Goal: Task Accomplishment & Management: Complete application form

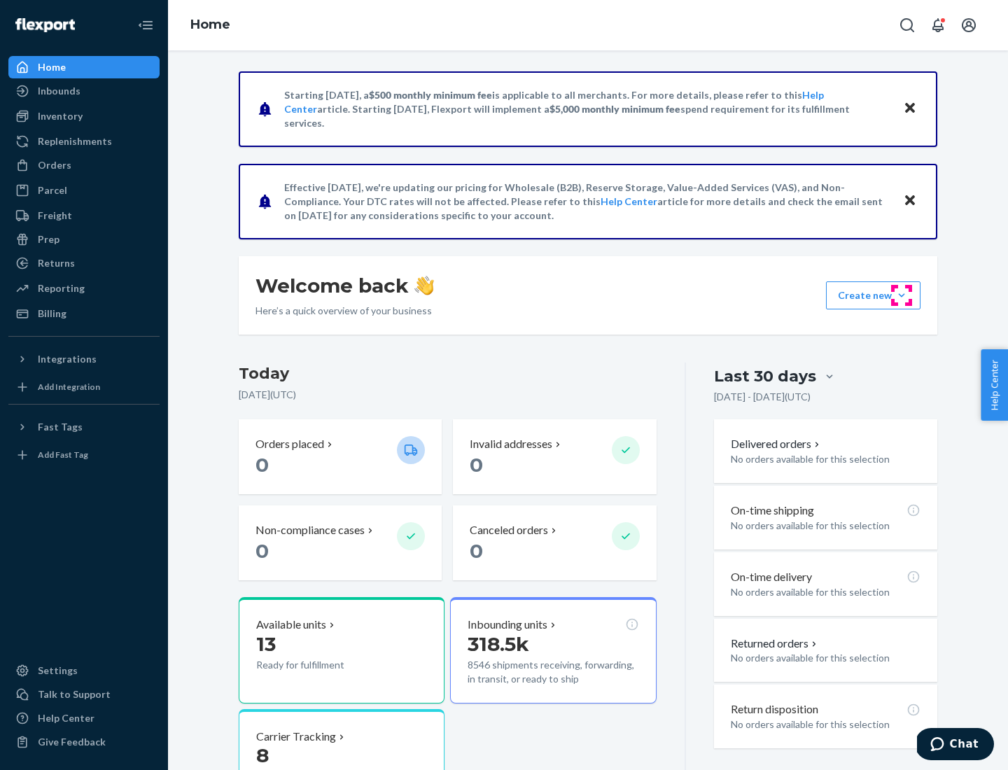
click at [901, 295] on button "Create new Create new inbound Create new order Create new product" at bounding box center [873, 295] width 94 height 28
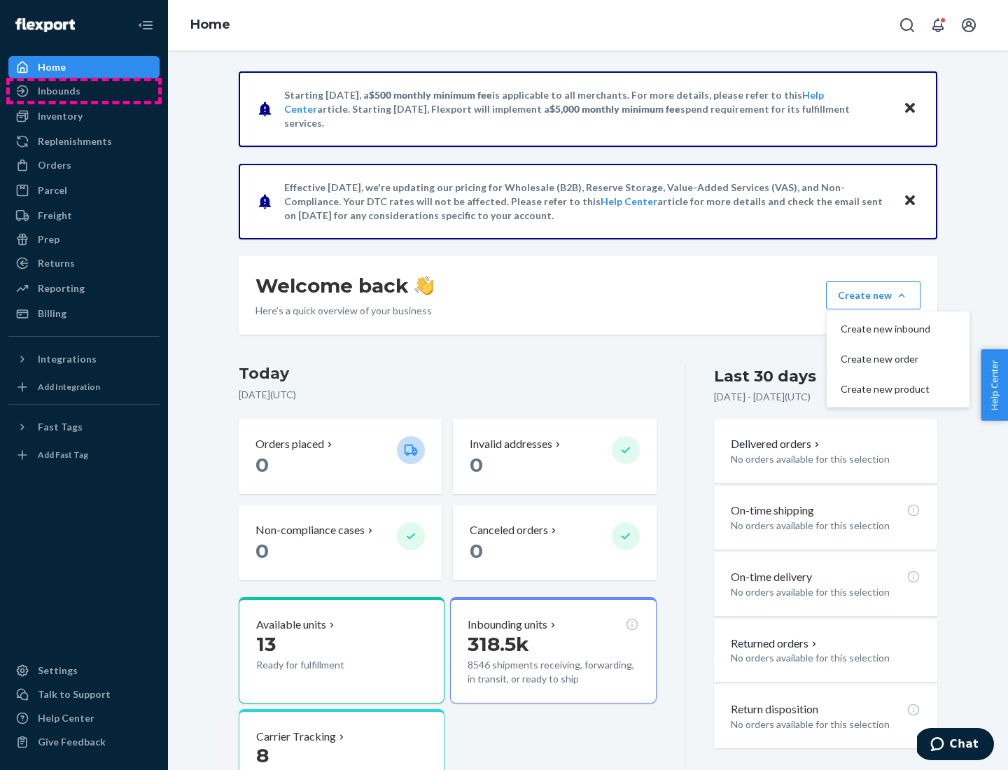
click at [84, 91] on div "Inbounds" at bounding box center [84, 91] width 148 height 20
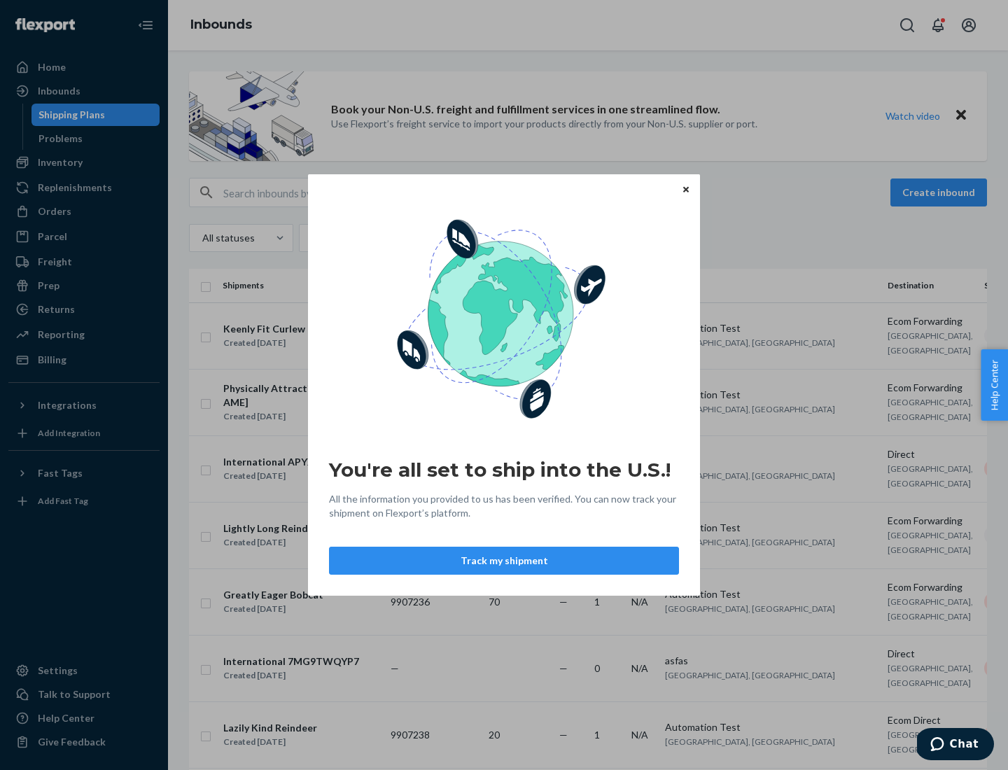
click at [504, 560] on button "Track my shipment" at bounding box center [504, 560] width 350 height 28
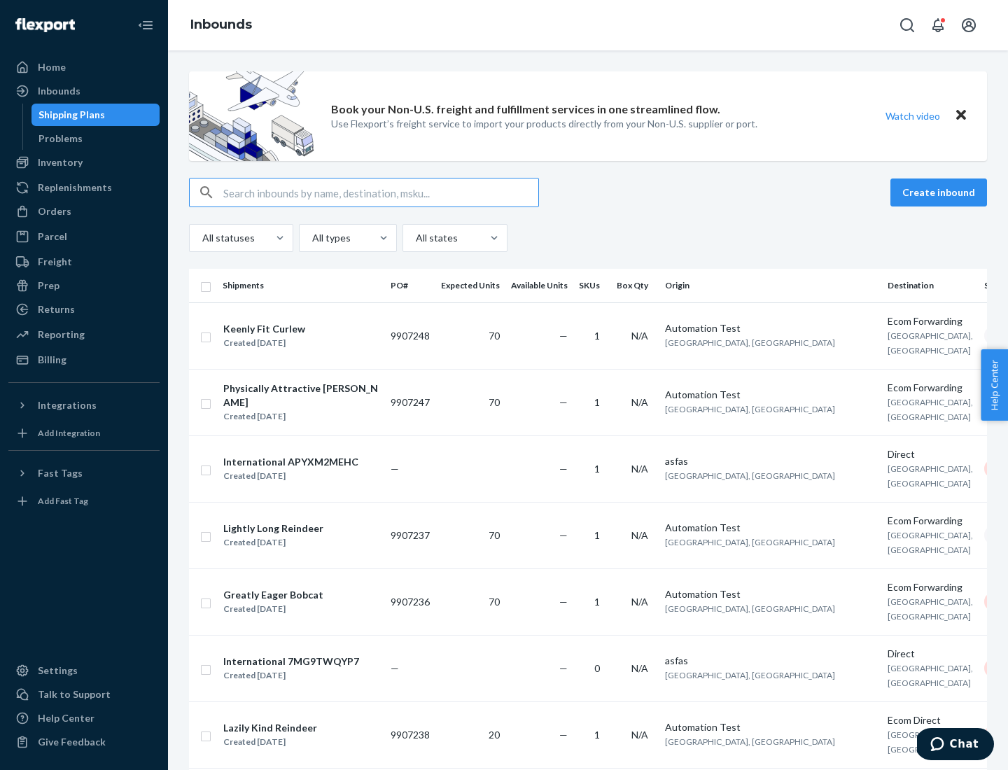
click at [940, 192] on button "Create inbound" at bounding box center [938, 192] width 97 height 28
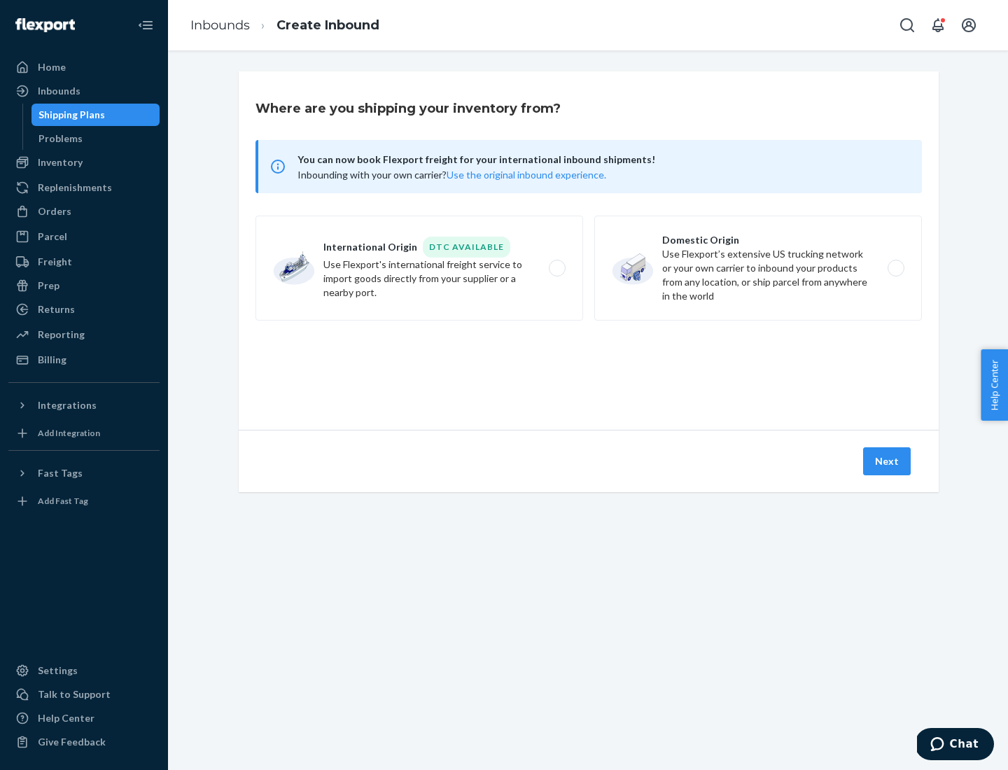
click at [419, 268] on label "International Origin DTC Available Use Flexport's international freight service…" at bounding box center [418, 268] width 327 height 105
click at [556, 268] on input "International Origin DTC Available Use Flexport's international freight service…" at bounding box center [560, 268] width 9 height 9
radio input "true"
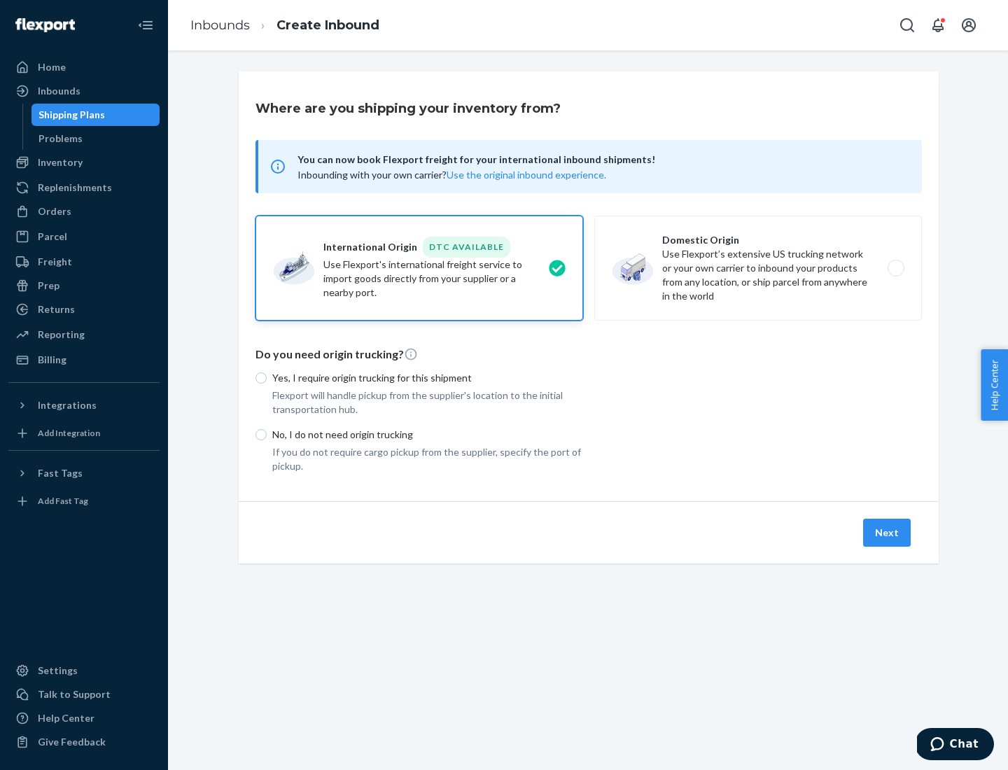
click at [428, 434] on p "No, I do not need origin trucking" at bounding box center [427, 435] width 311 height 14
click at [267, 434] on input "No, I do not need origin trucking" at bounding box center [260, 434] width 11 height 11
radio input "true"
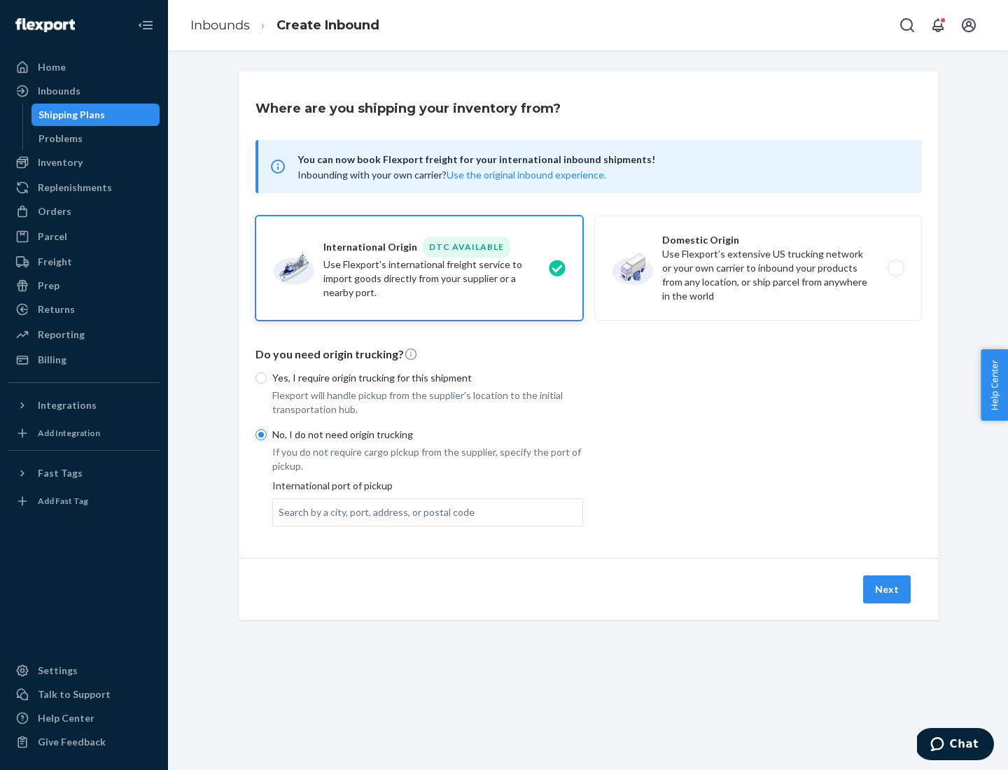
click at [373, 511] on div "Search by a city, port, address, or postal code" at bounding box center [376, 512] width 196 height 14
click at [280, 511] on input "Search by a city, port, address, or postal code" at bounding box center [278, 512] width 1 height 14
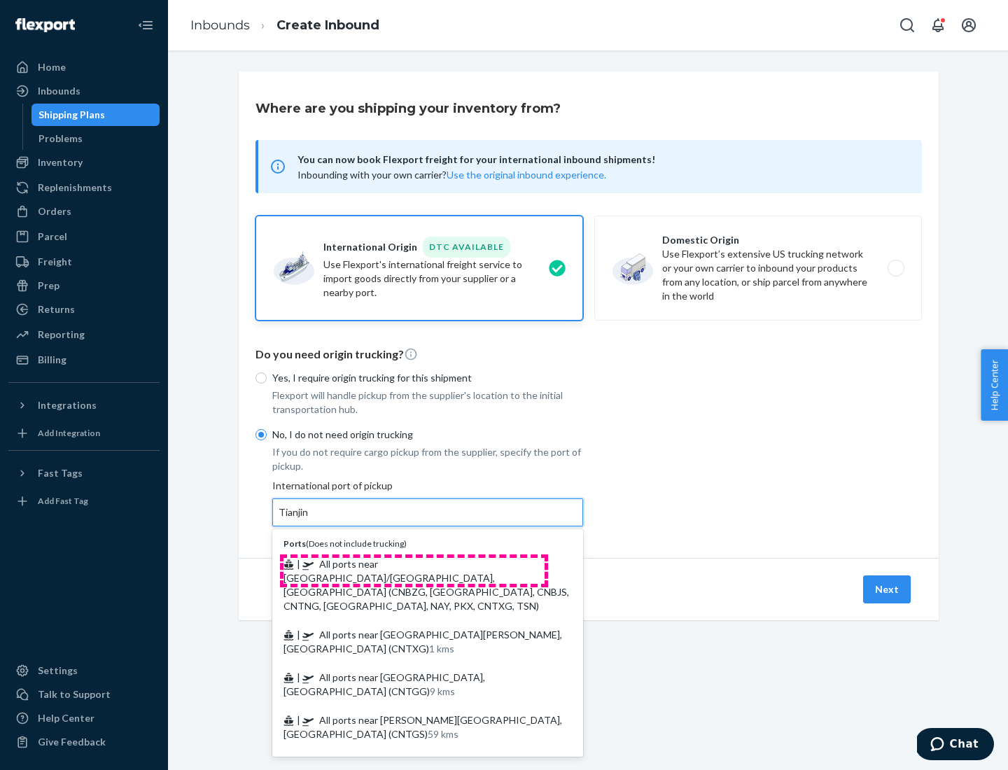
click at [414, 563] on span "| All ports near [GEOGRAPHIC_DATA]/[GEOGRAPHIC_DATA], [GEOGRAPHIC_DATA] (CNBZG,…" at bounding box center [425, 585] width 285 height 54
click at [309, 519] on input "Tianjin" at bounding box center [293, 512] width 31 height 14
type input "All ports near [GEOGRAPHIC_DATA]/[GEOGRAPHIC_DATA], [GEOGRAPHIC_DATA] (CNBZG, […"
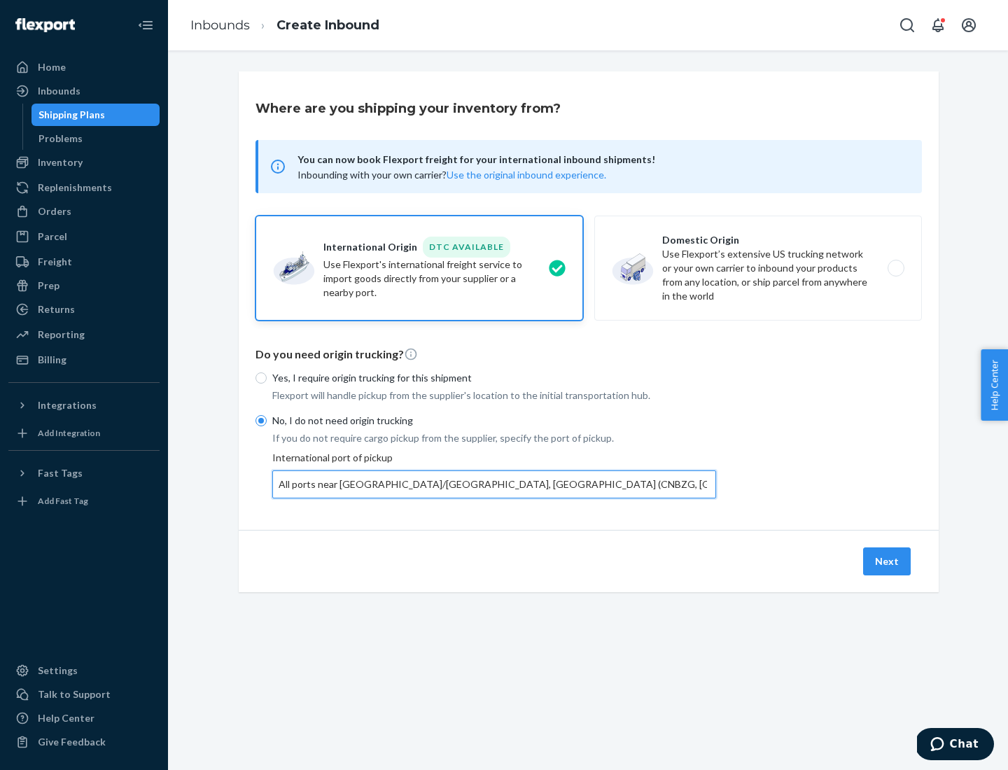
click at [887, 560] on button "Next" at bounding box center [887, 561] width 48 height 28
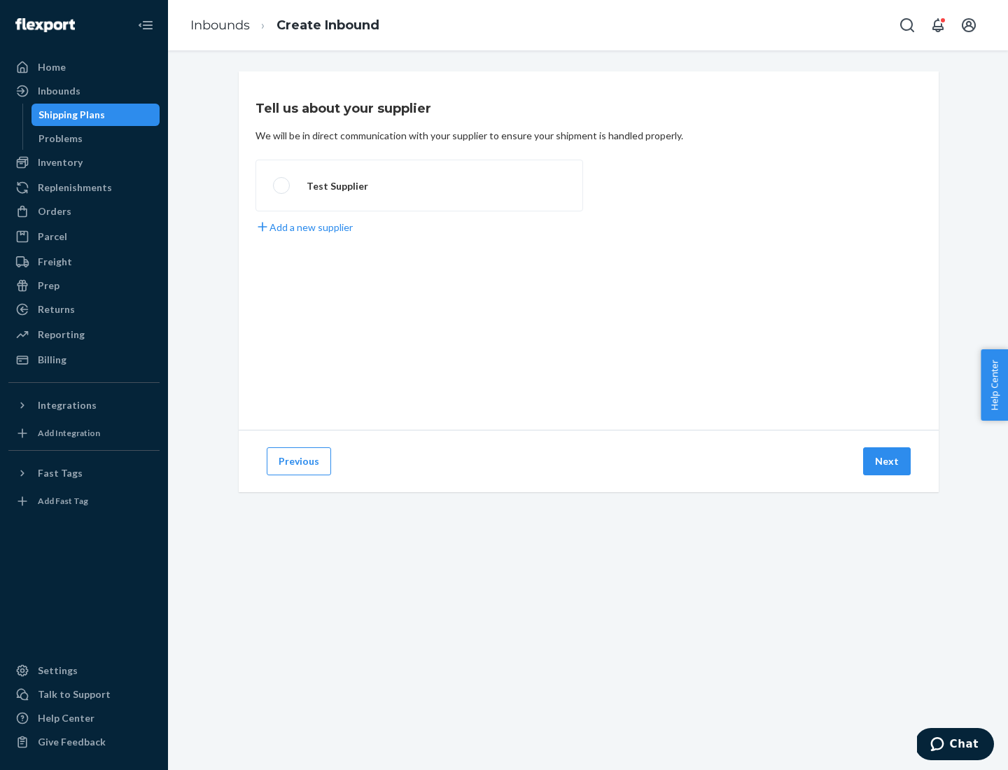
click at [419, 185] on label "Test Supplier" at bounding box center [418, 186] width 327 height 52
click at [282, 185] on input "Test Supplier" at bounding box center [277, 185] width 9 height 9
radio input "true"
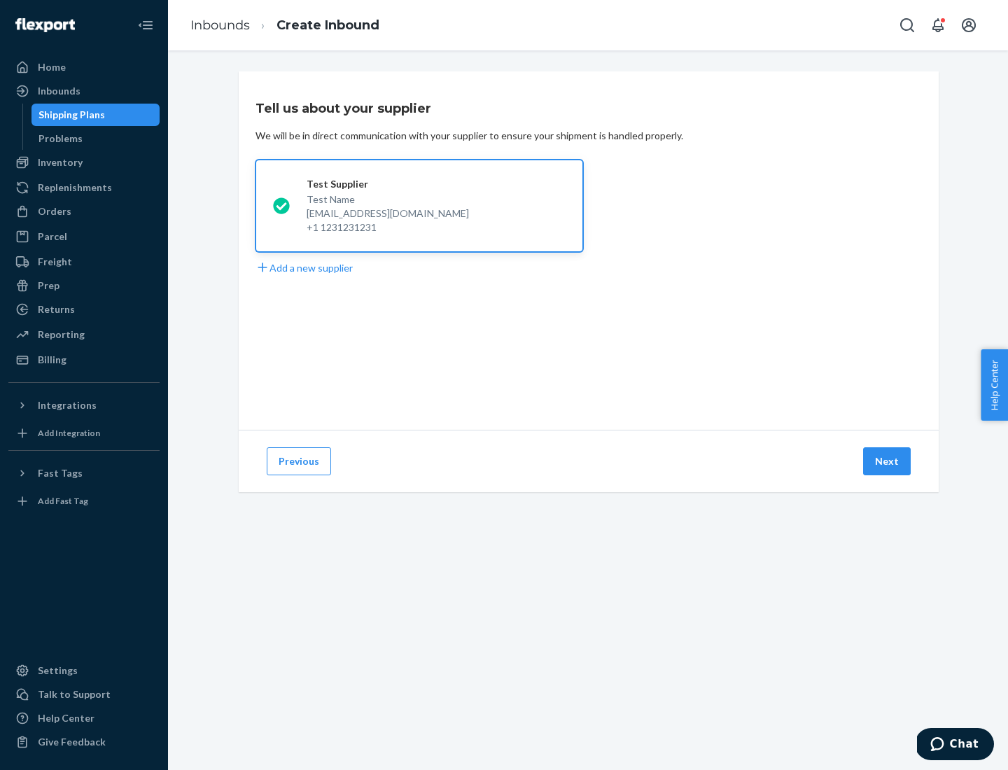
click at [887, 461] on button "Next" at bounding box center [887, 461] width 48 height 28
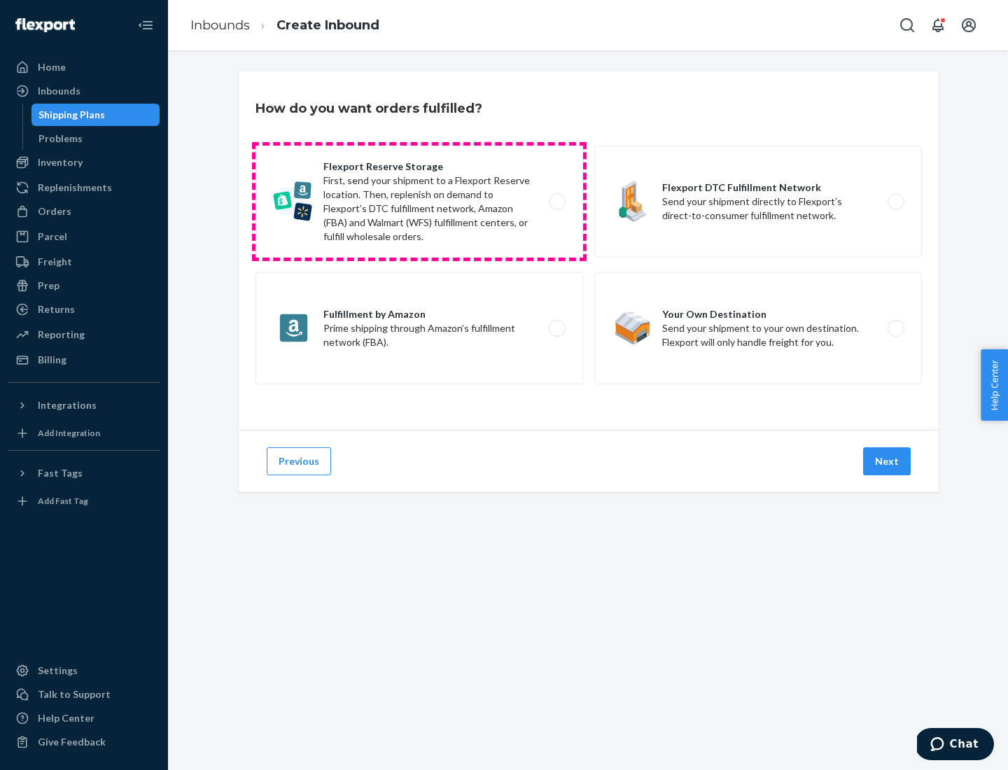
click at [419, 202] on label "Flexport Reserve Storage First, send your shipment to a Flexport Reserve locati…" at bounding box center [418, 202] width 327 height 112
click at [556, 202] on input "Flexport Reserve Storage First, send your shipment to a Flexport Reserve locati…" at bounding box center [560, 201] width 9 height 9
radio input "true"
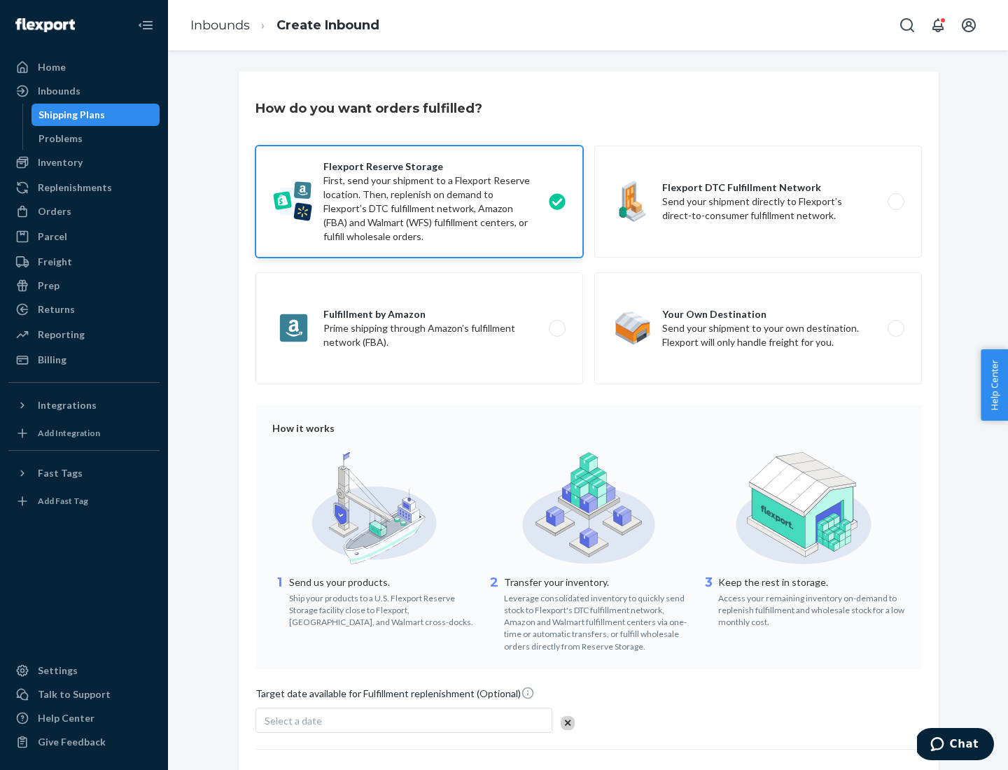
scroll to position [115, 0]
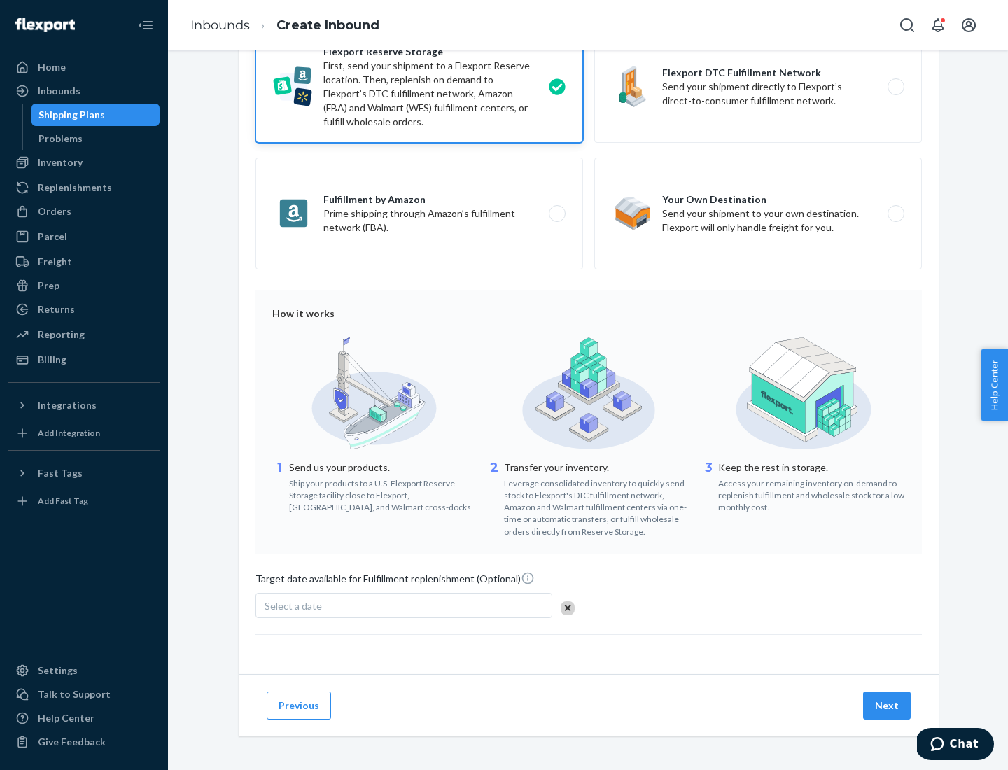
click at [887, 705] on button "Next" at bounding box center [887, 705] width 48 height 28
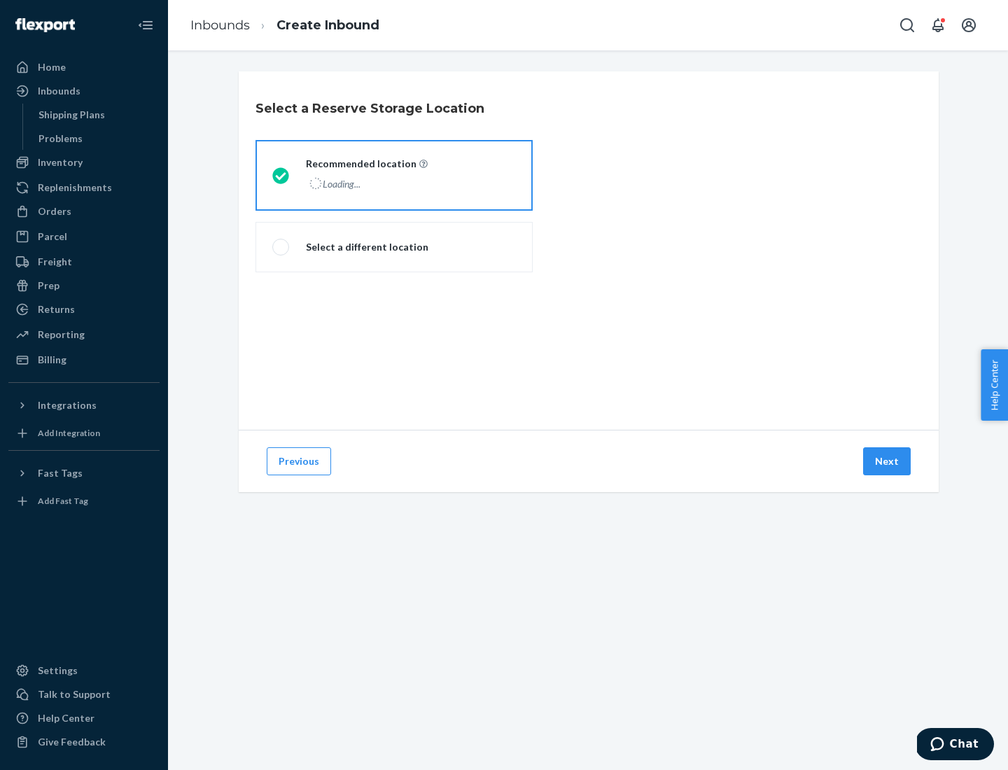
click at [394, 175] on div "Loading..." at bounding box center [365, 184] width 119 height 20
click at [281, 175] on input "Recommended location Loading..." at bounding box center [276, 175] width 9 height 9
click at [887, 461] on button "Next" at bounding box center [887, 461] width 48 height 28
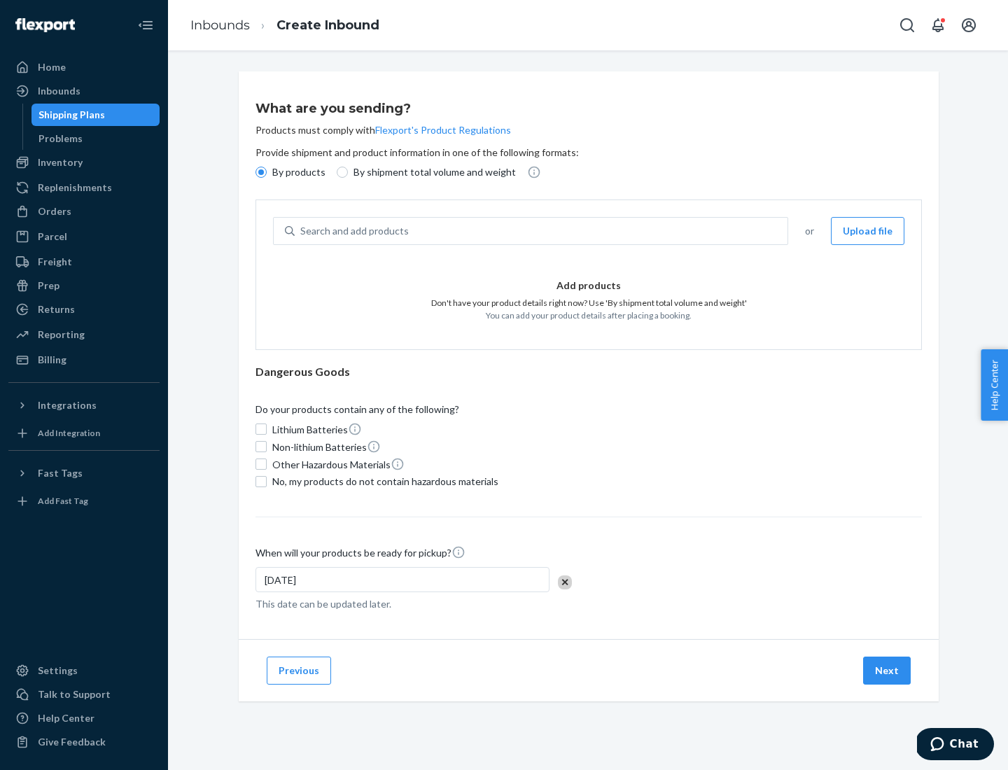
click at [542, 231] on div "Search and add products" at bounding box center [541, 230] width 493 height 25
click at [302, 231] on input "Search and add products" at bounding box center [300, 231] width 1 height 14
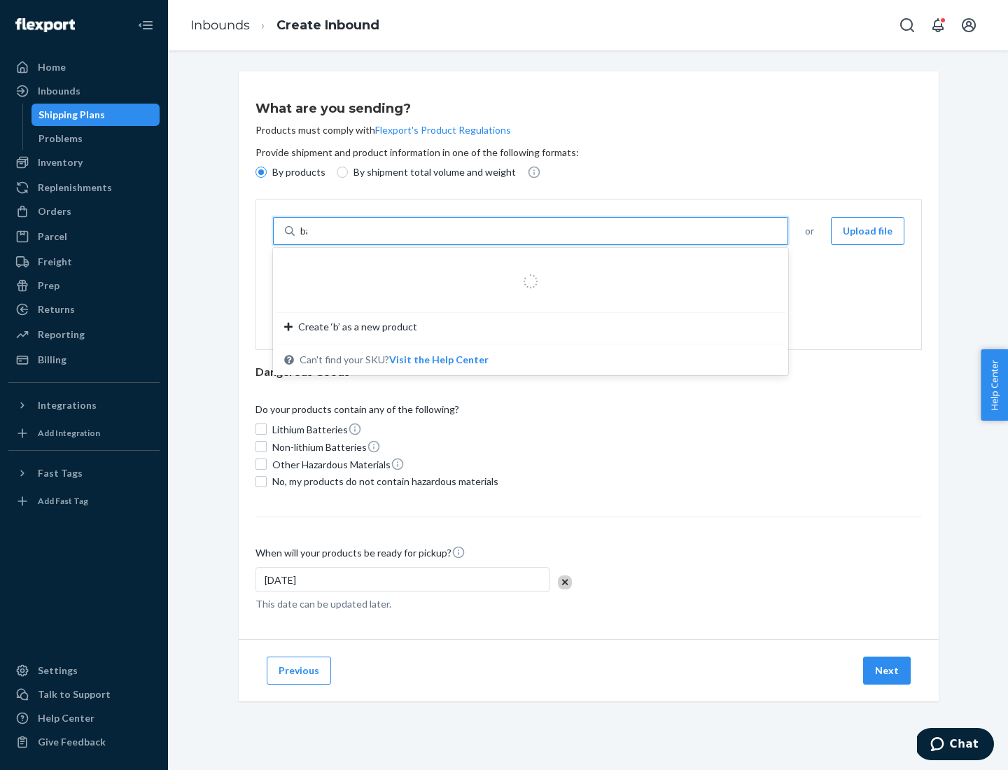
type input "basic"
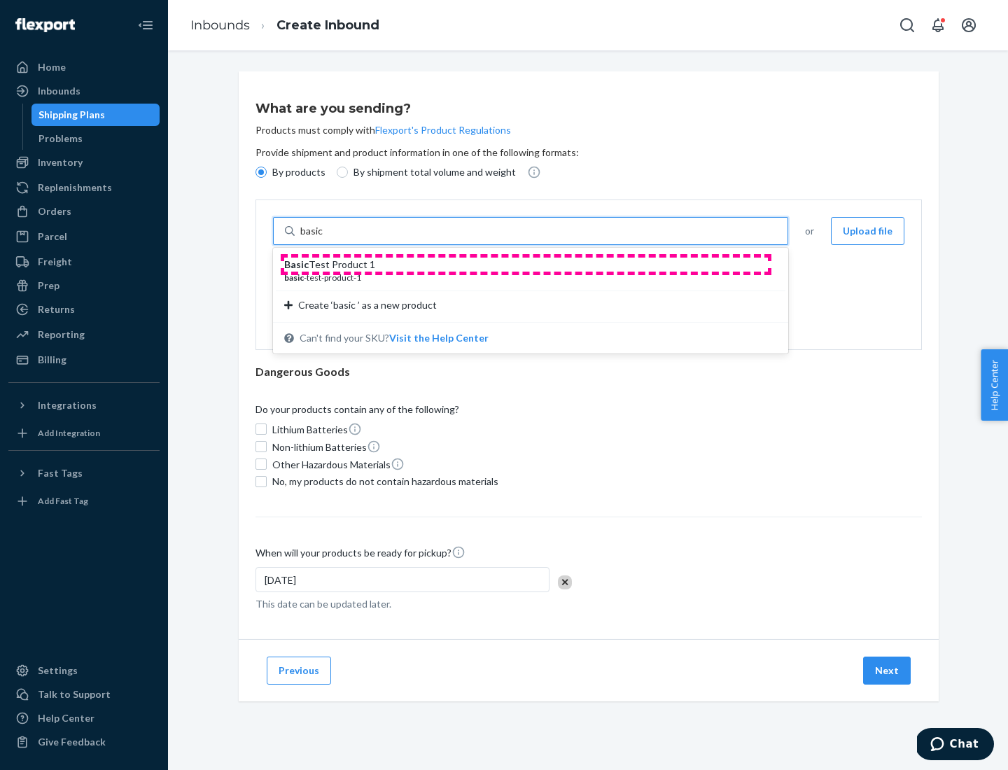
click at [525, 264] on div "Basic Test Product 1" at bounding box center [524, 264] width 481 height 14
click at [325, 238] on input "basic" at bounding box center [312, 231] width 25 height 14
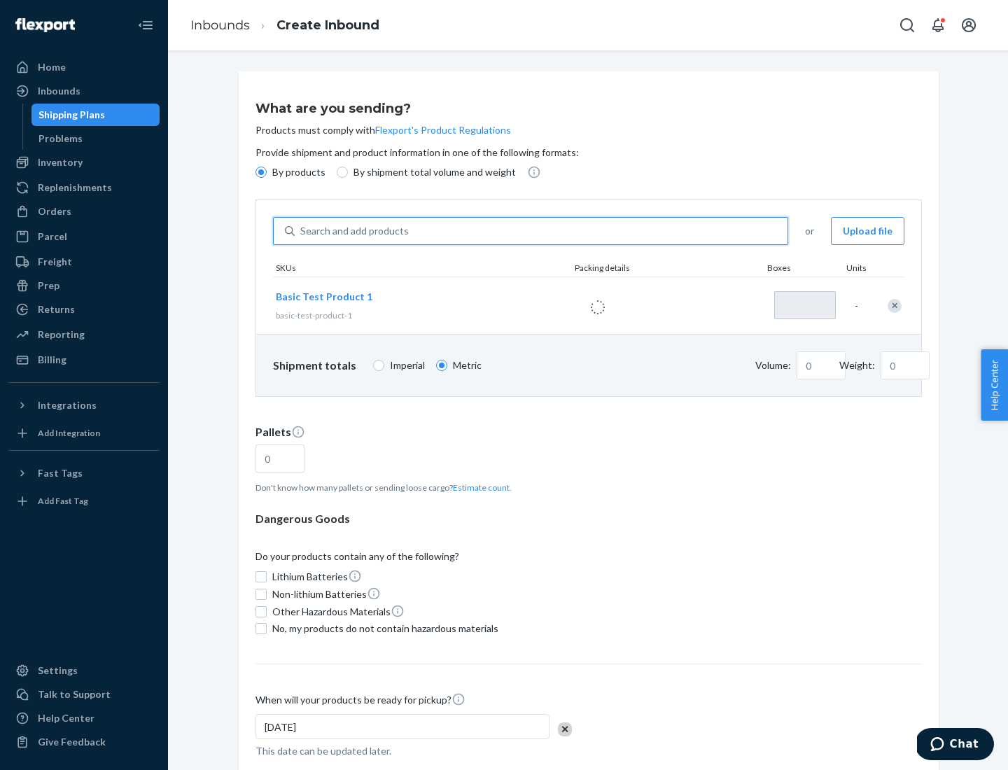
type input "1"
type input "1.09"
type input "3.27"
type input "3"
type input "0.01"
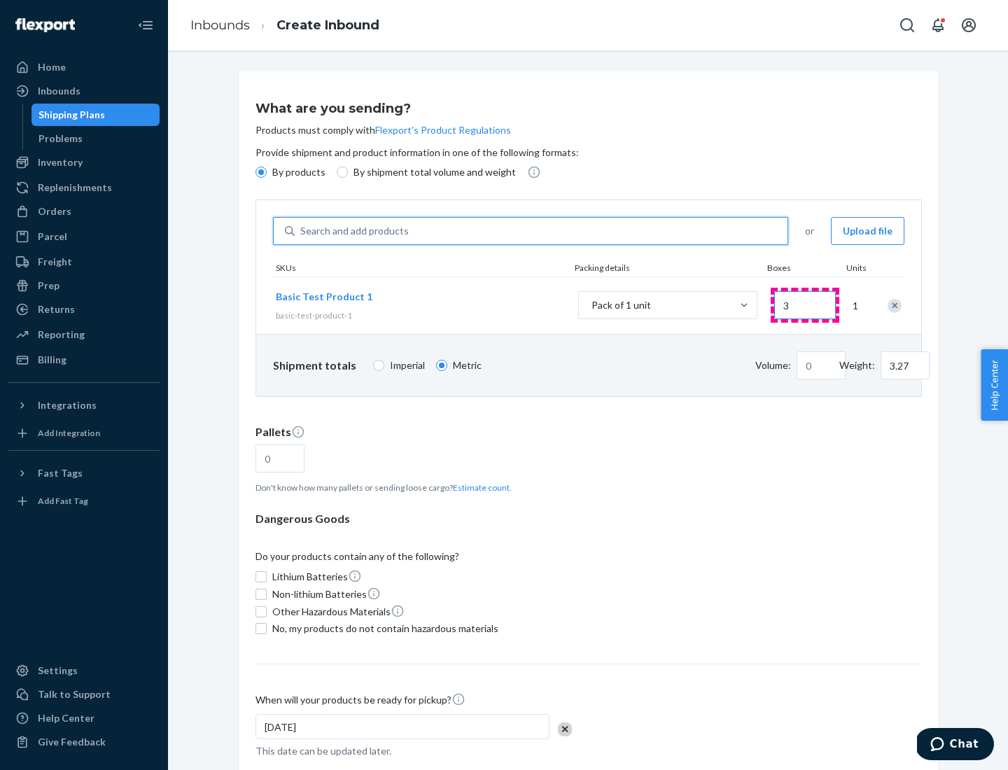
type input "32.66"
type input "30"
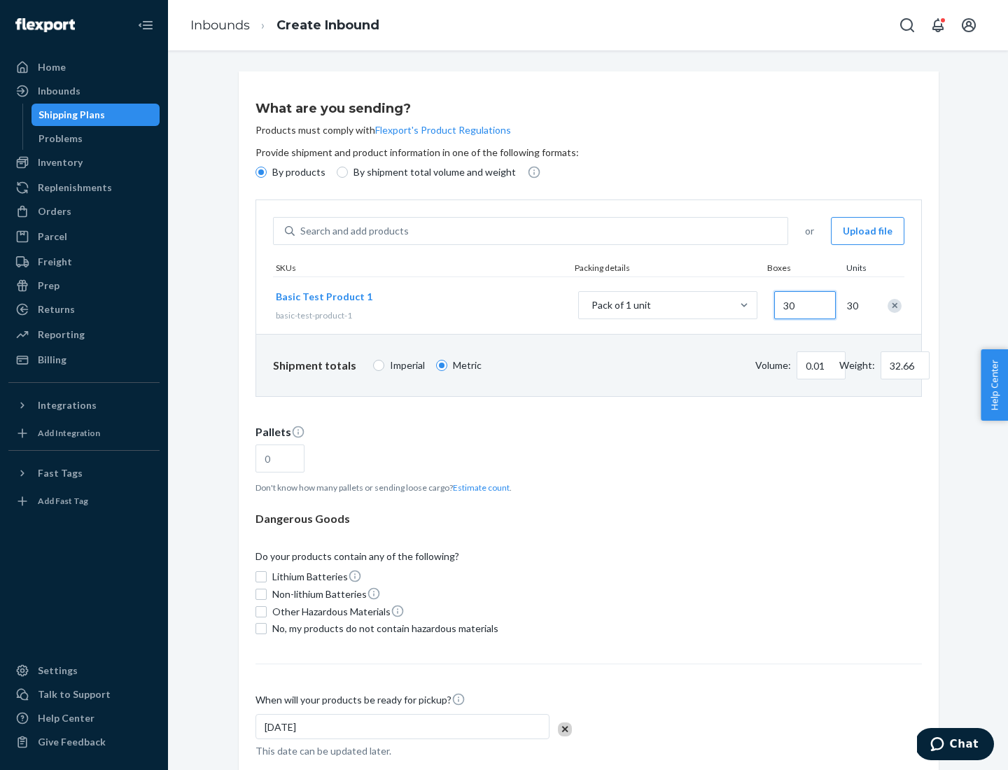
type input "0.07"
type input "326.59"
type input "300"
type input "0.68"
type input "3265.86"
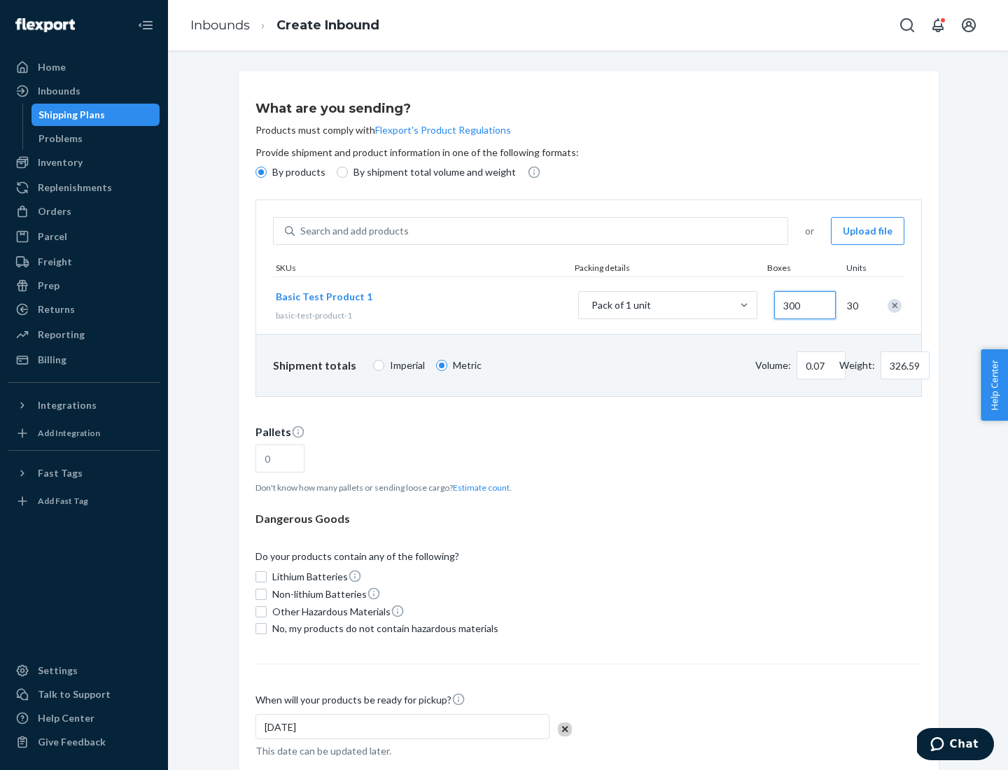
type input "3000"
type input "1.09"
type input "1"
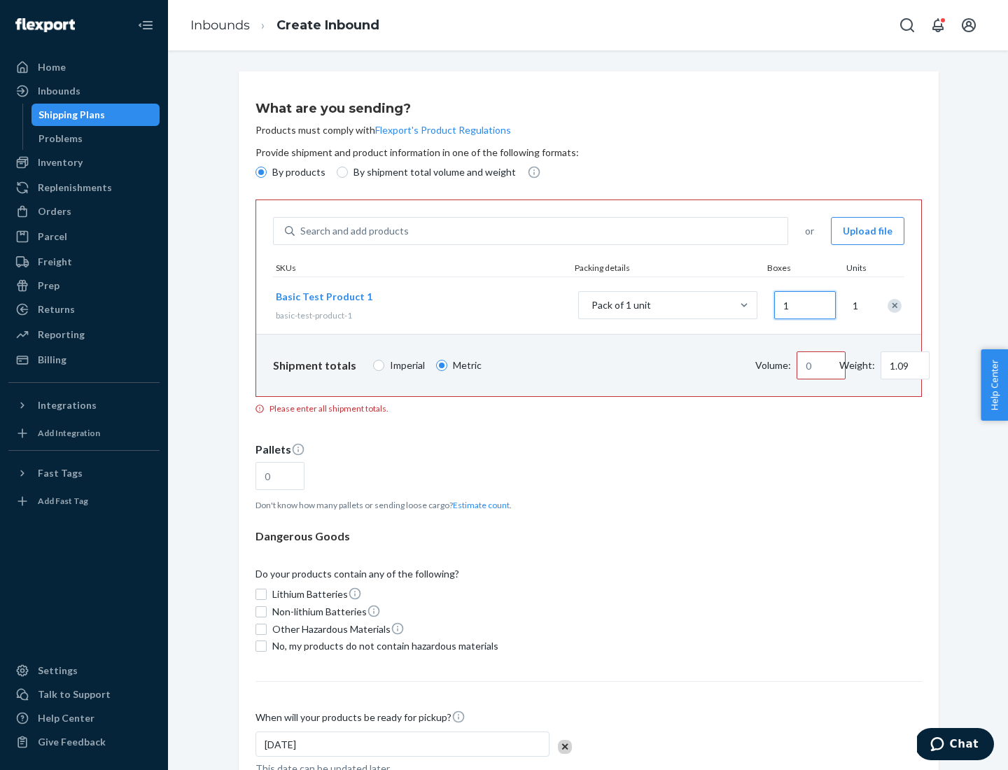
type input "10.89"
type input "10"
type input "0.02"
type input "108.86"
type input "100"
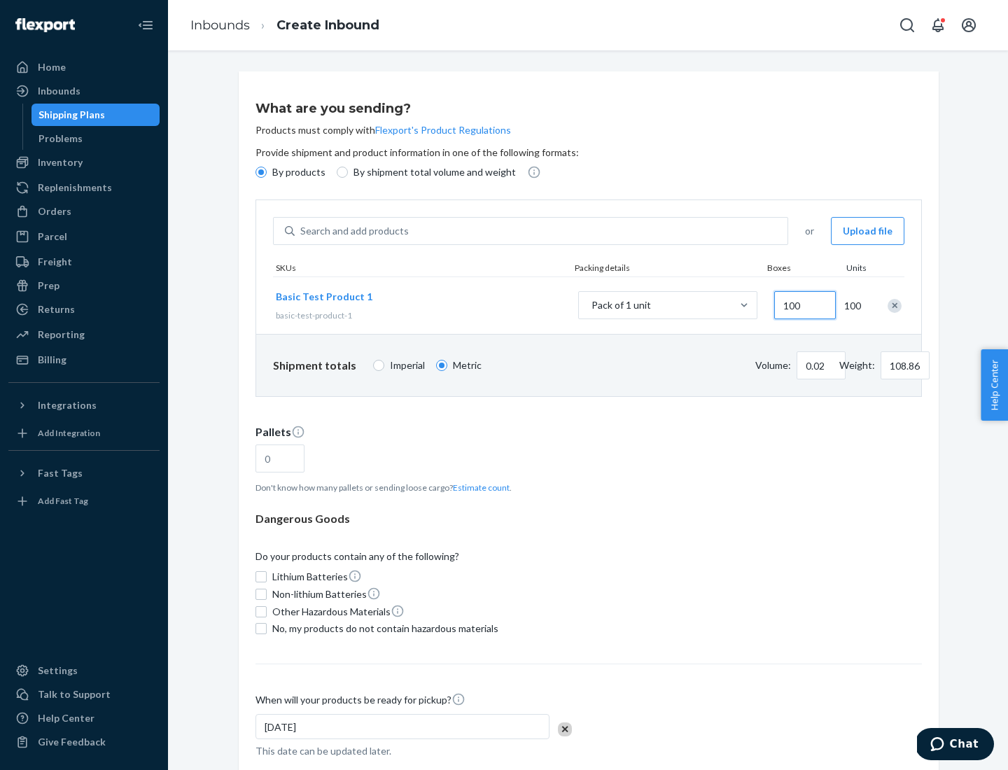
type input "0.23"
type input "1088.62"
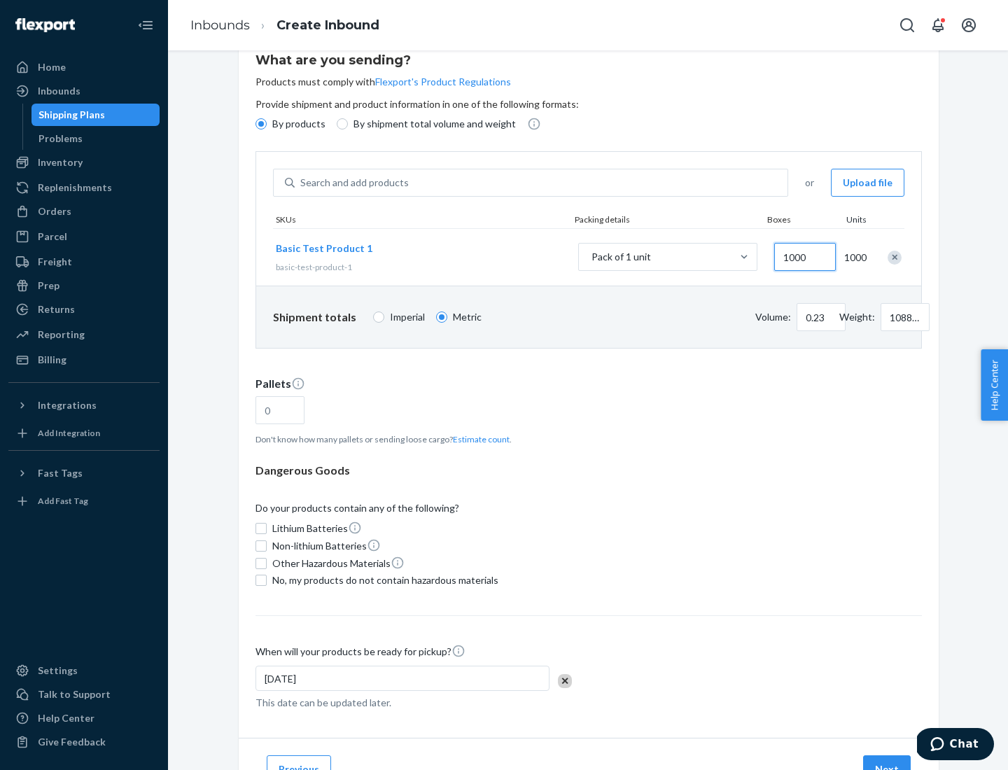
type input "1000"
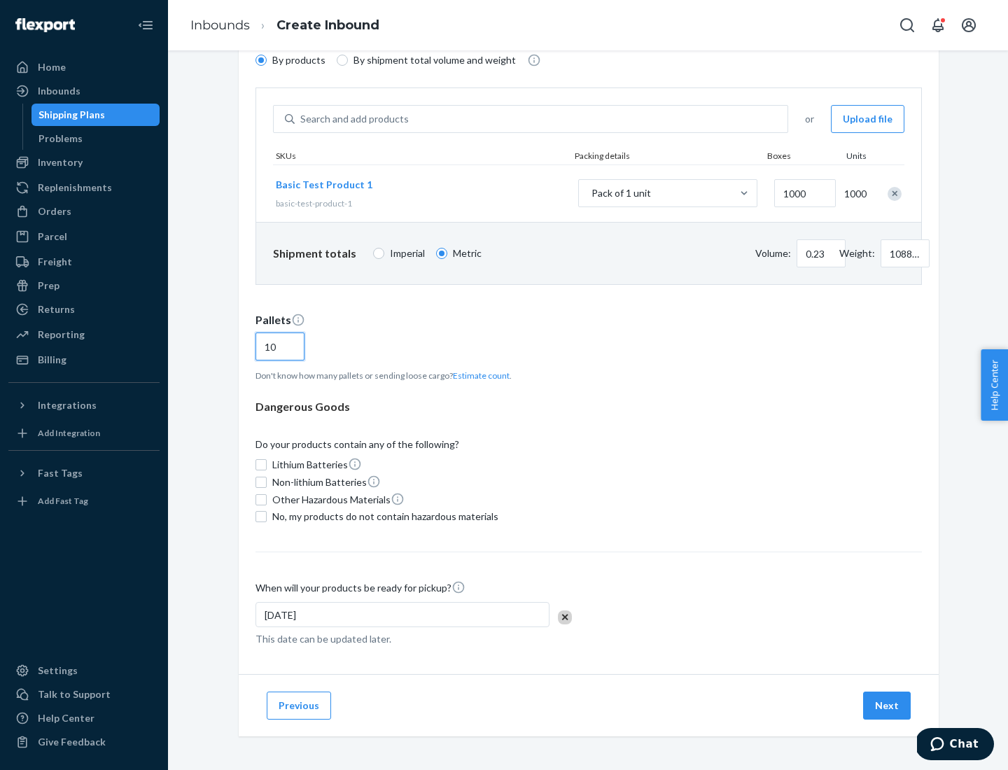
type input "10"
click at [383, 516] on span "No, my products do not contain hazardous materials" at bounding box center [385, 516] width 226 height 14
click at [267, 516] on input "No, my products do not contain hazardous materials" at bounding box center [260, 516] width 11 height 11
checkbox input "true"
click at [887, 705] on button "Next" at bounding box center [887, 705] width 48 height 28
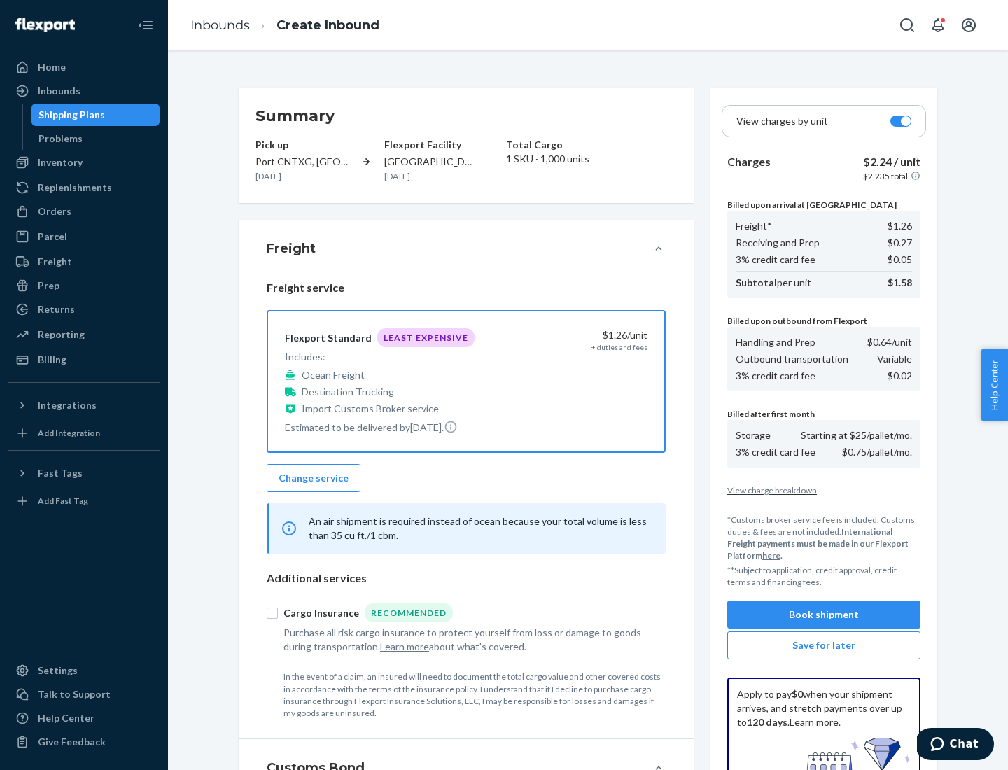
scroll to position [204, 0]
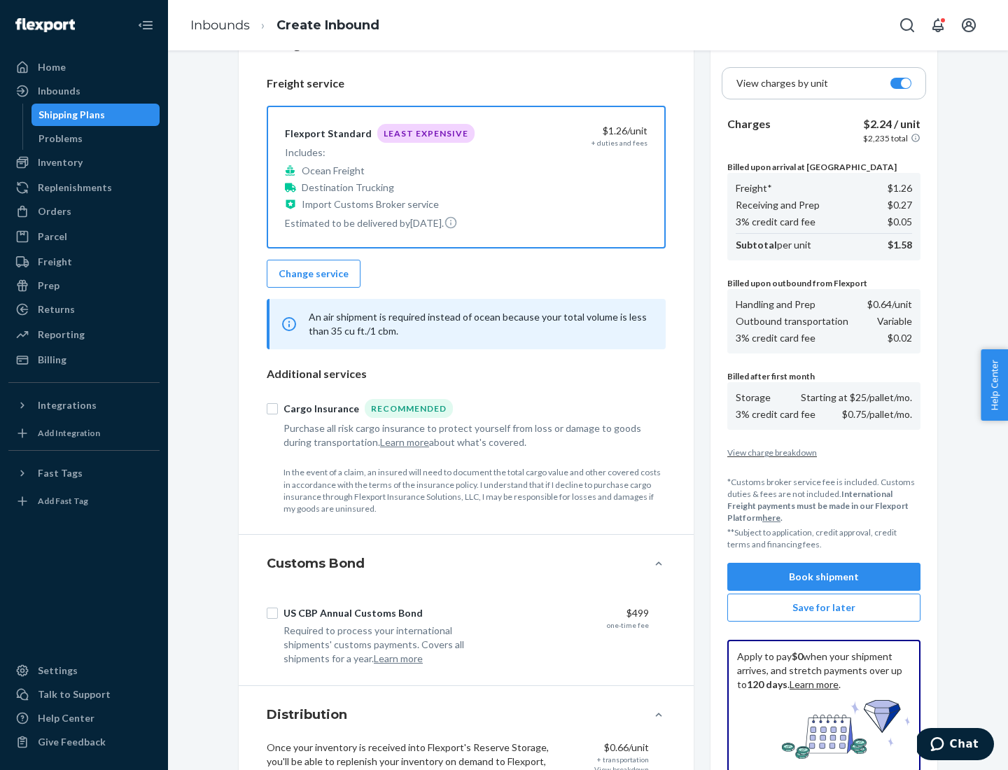
click at [824, 577] on button "Book shipment" at bounding box center [823, 577] width 193 height 28
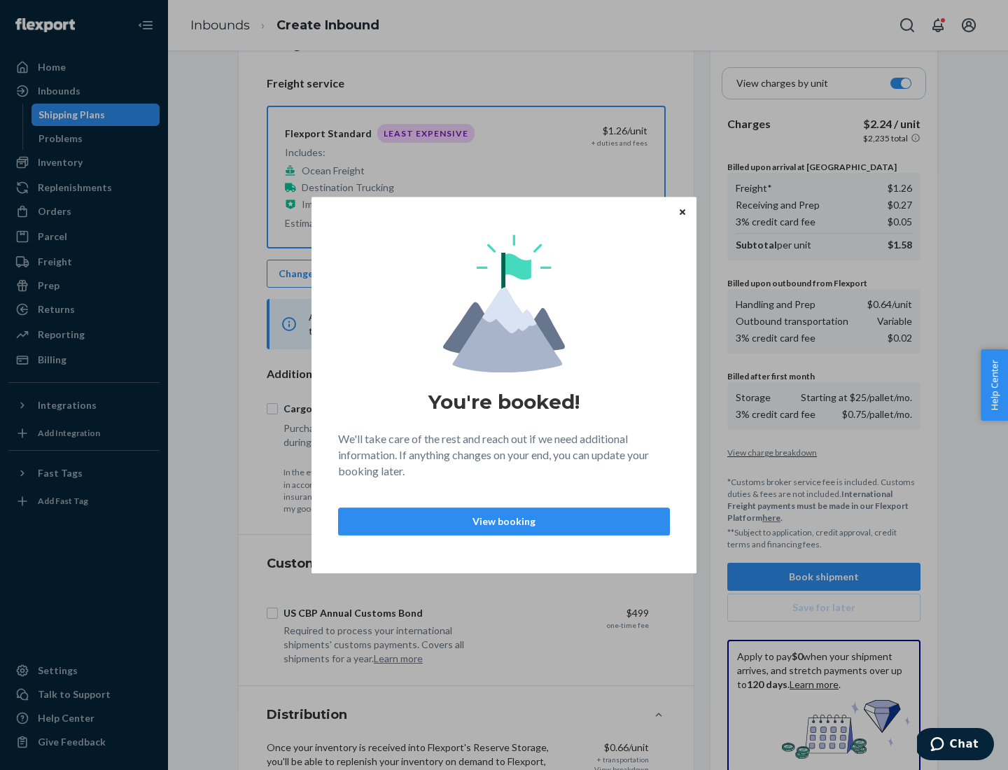
click at [504, 521] on p "View booking" at bounding box center [504, 521] width 308 height 14
